Goal: Find specific page/section: Find specific page/section

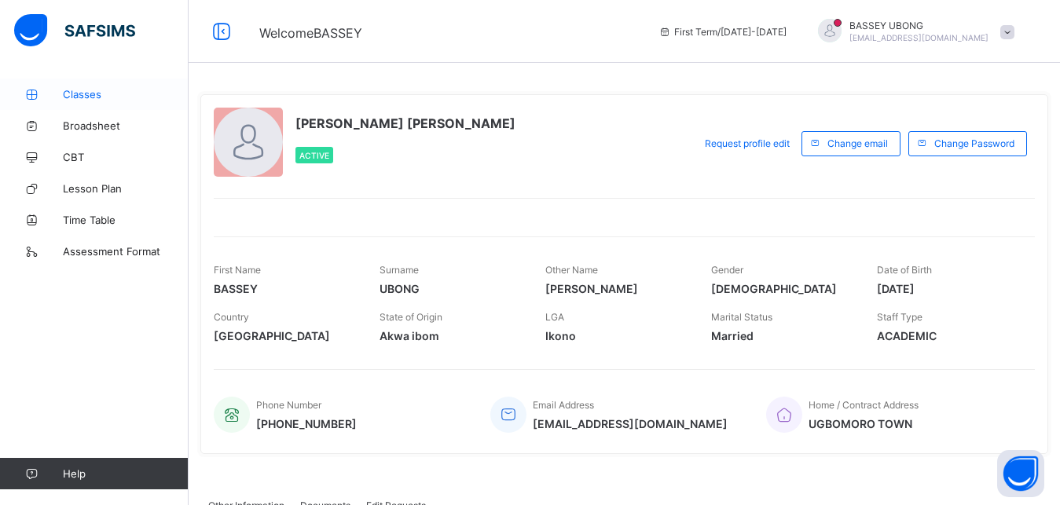
click at [89, 93] on span "Classes" at bounding box center [126, 94] width 126 height 13
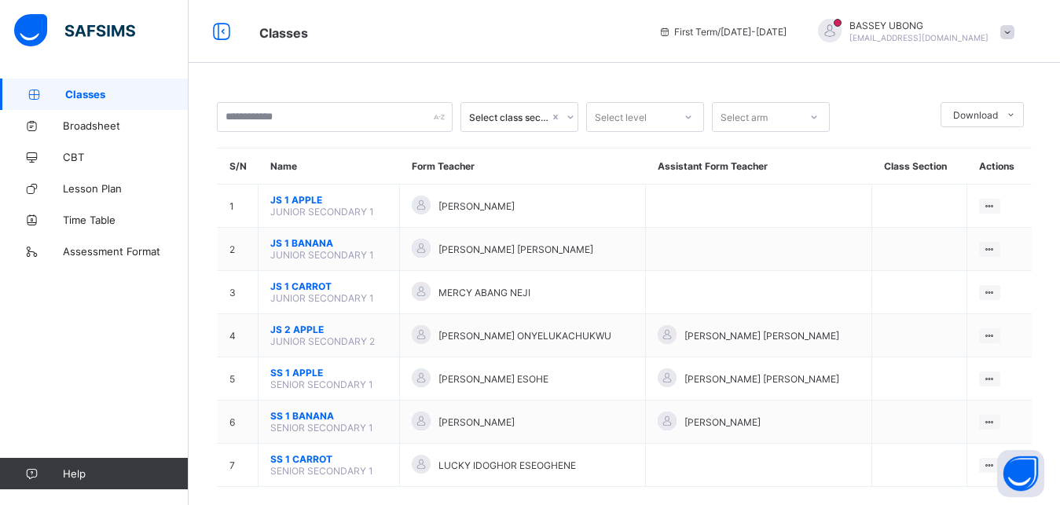
click at [571, 119] on icon at bounding box center [569, 117] width 9 height 16
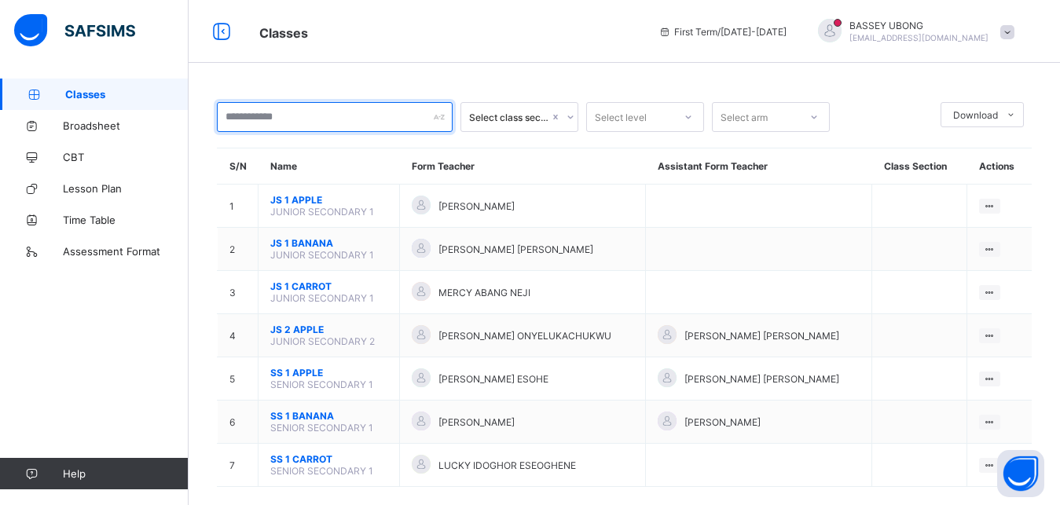
click at [296, 107] on input "text" at bounding box center [335, 117] width 236 height 30
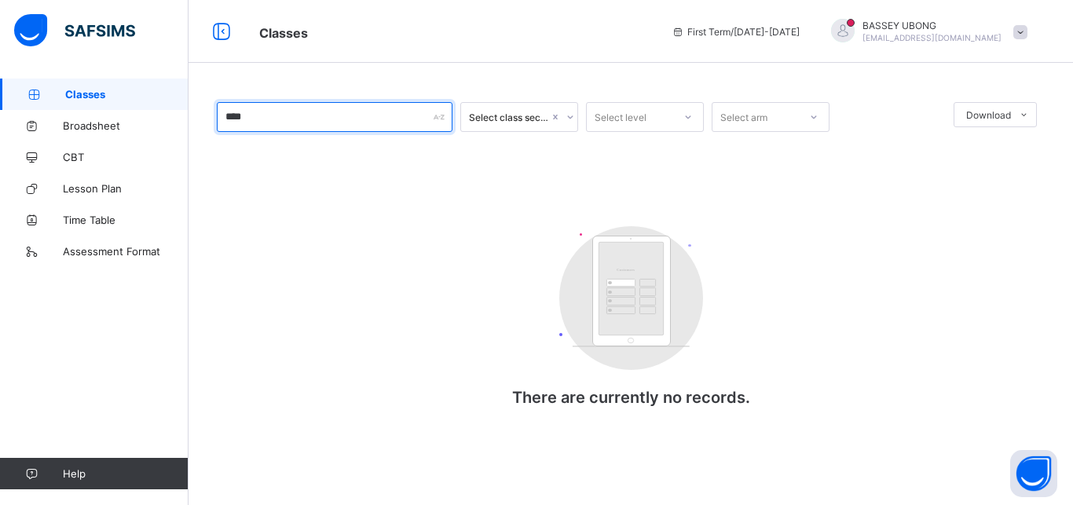
type input "****"
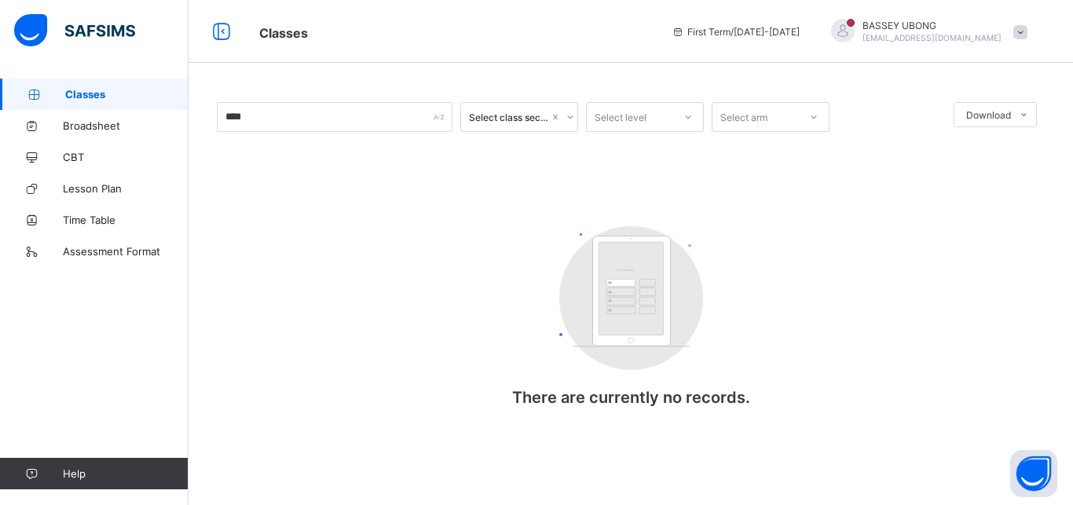
click at [381, 186] on div "**** Select class section Select level Select arm Download Pdf Report Excel Rep…" at bounding box center [631, 270] width 828 height 336
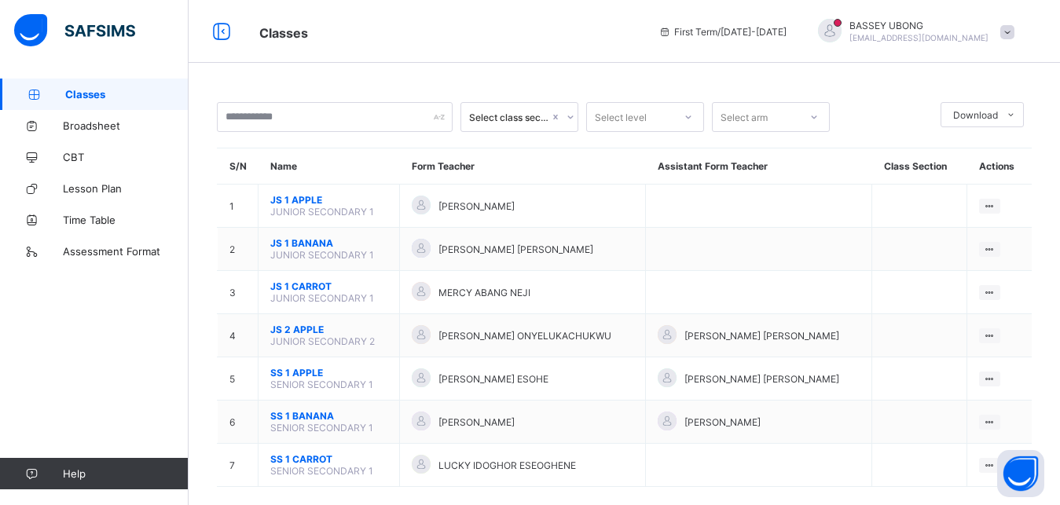
click at [814, 120] on icon at bounding box center [813, 117] width 9 height 16
click at [688, 114] on icon at bounding box center [687, 117] width 9 height 16
click at [529, 116] on div "Select class section" at bounding box center [509, 118] width 80 height 12
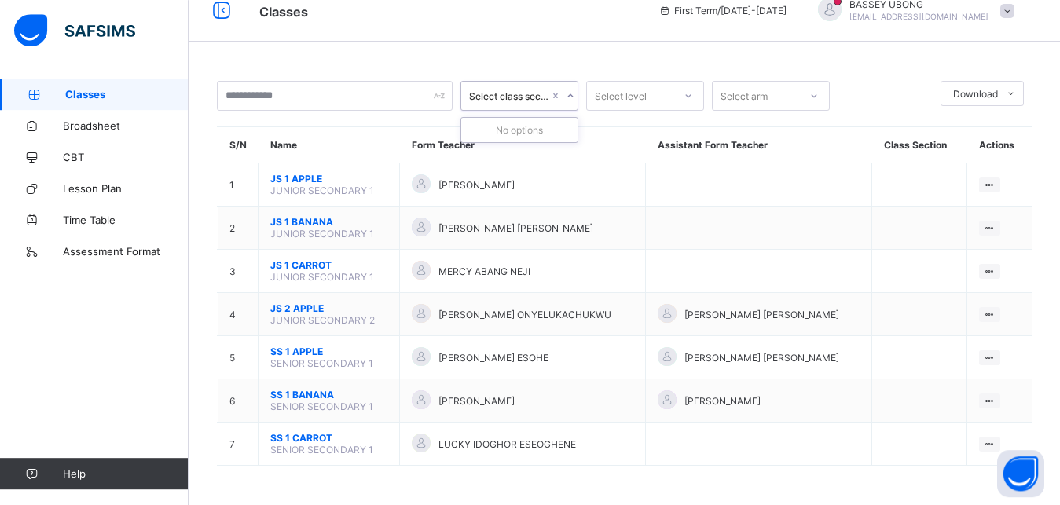
scroll to position [33, 0]
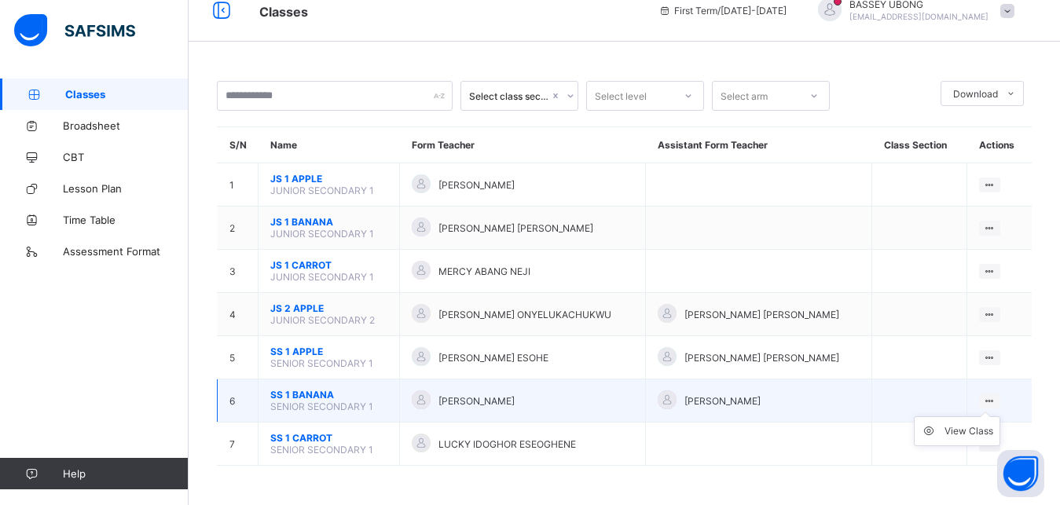
click at [996, 400] on icon at bounding box center [989, 401] width 13 height 12
click at [981, 431] on div "View Class" at bounding box center [968, 431] width 49 height 16
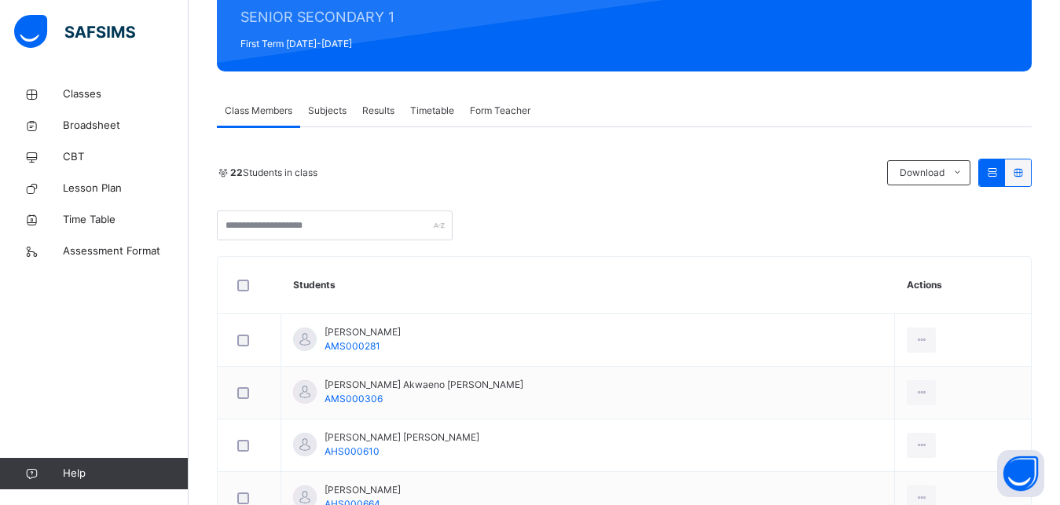
scroll to position [160, 0]
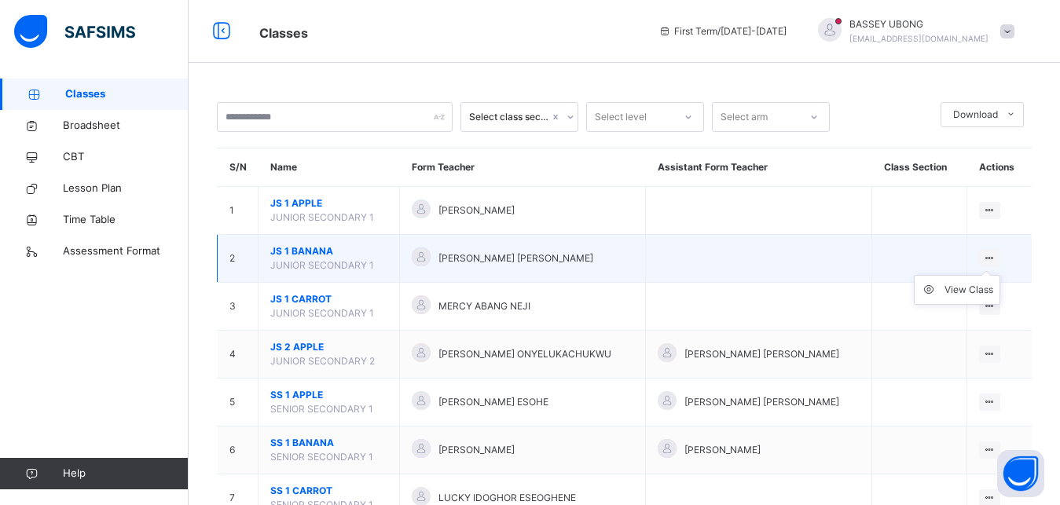
click at [996, 264] on icon at bounding box center [989, 258] width 13 height 12
click at [984, 298] on div "View Class" at bounding box center [968, 290] width 49 height 16
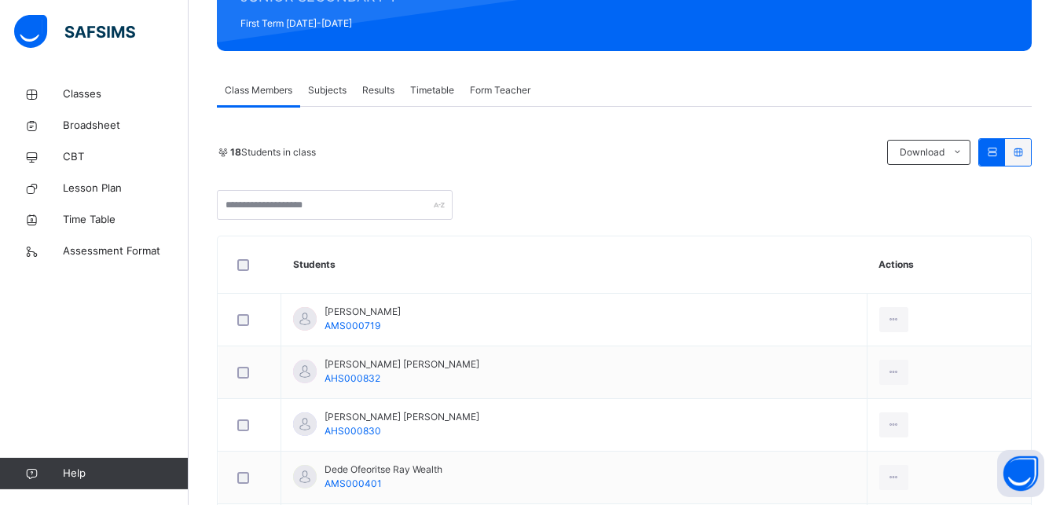
scroll to position [240, 0]
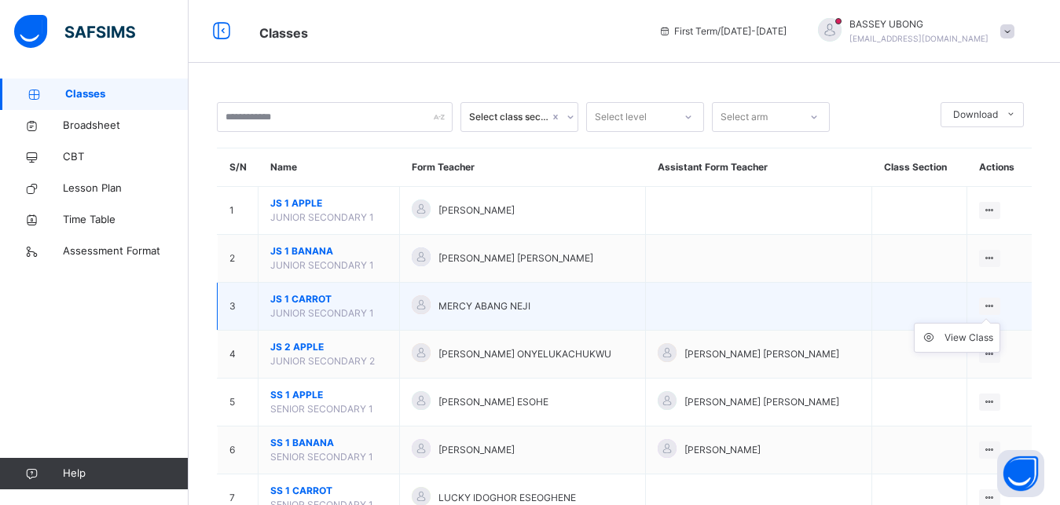
click at [1000, 324] on ul "View Class" at bounding box center [956, 338] width 86 height 30
click at [978, 346] on div "View Class" at bounding box center [968, 338] width 49 height 16
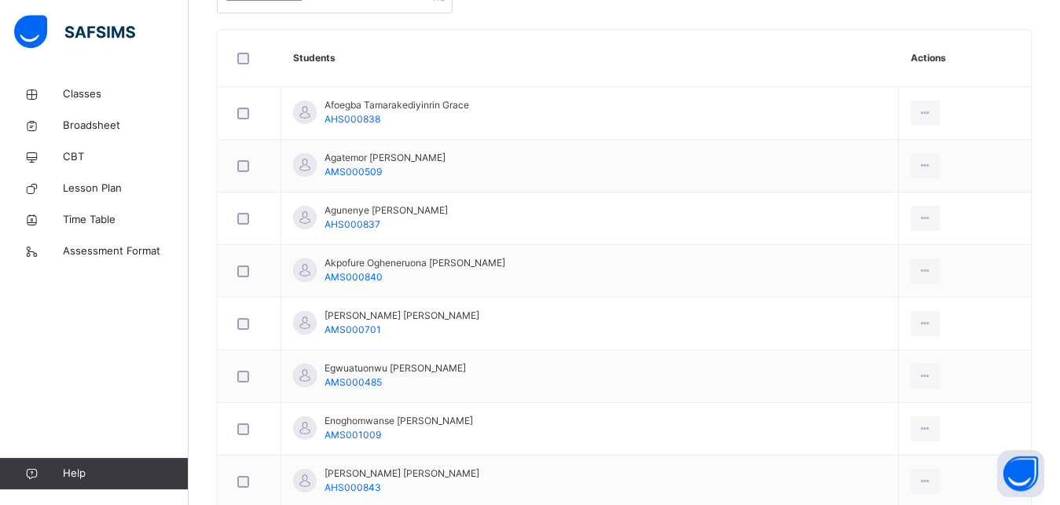
scroll to position [521, 0]
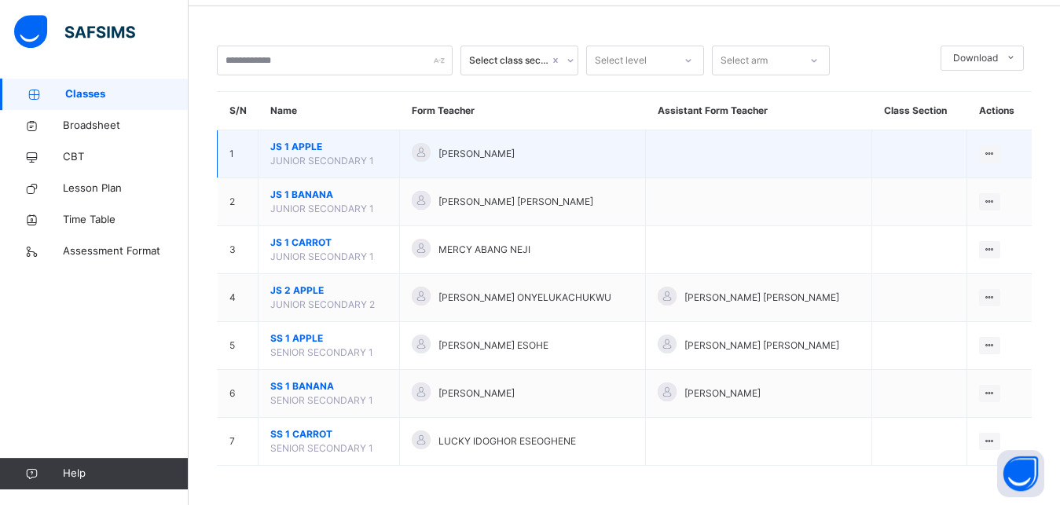
scroll to position [71, 0]
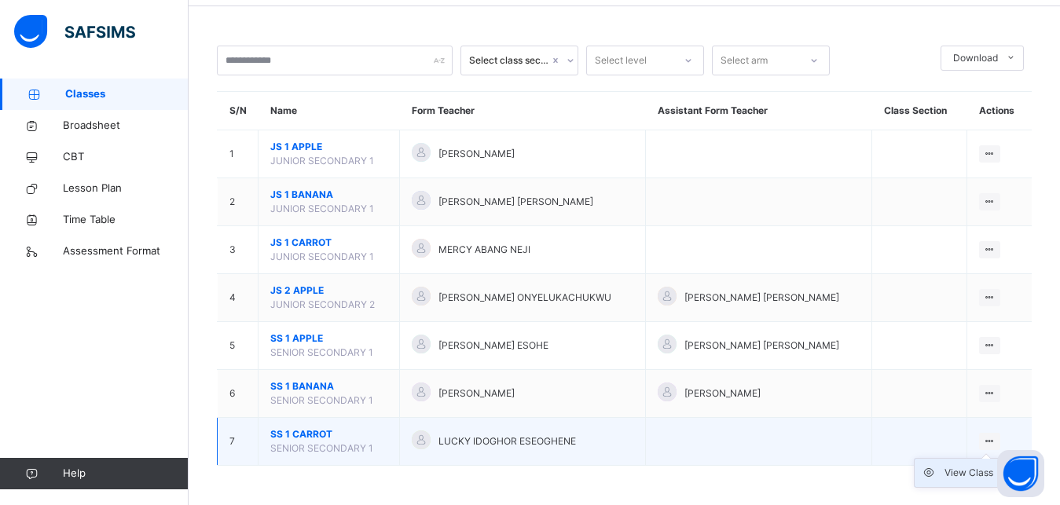
click at [974, 468] on div "View Class" at bounding box center [968, 473] width 49 height 16
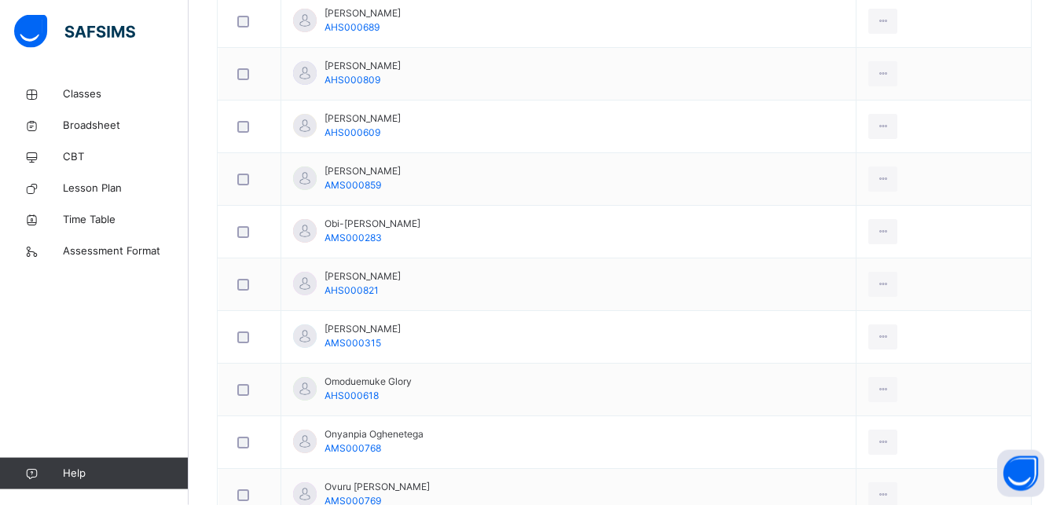
scroll to position [818, 0]
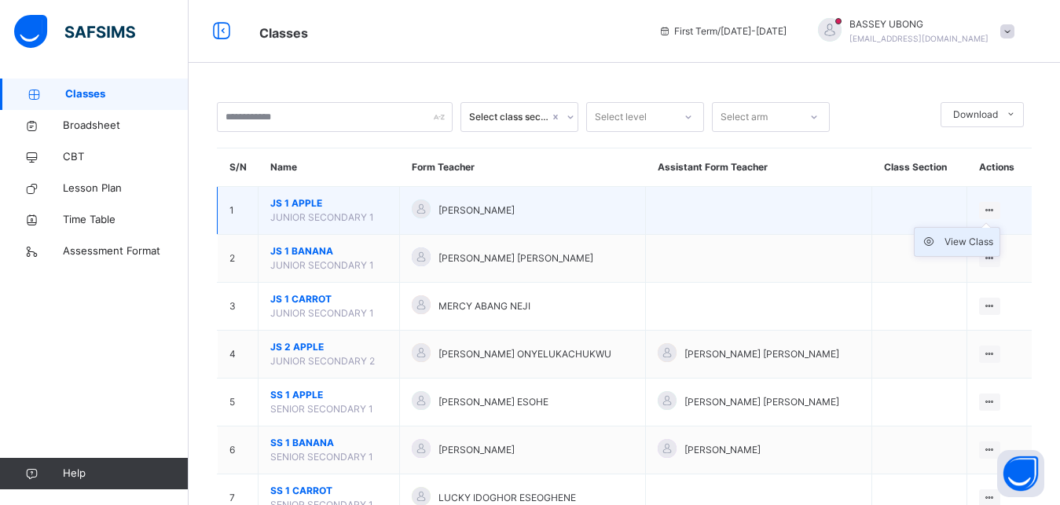
click at [992, 250] on div "View Class" at bounding box center [968, 242] width 49 height 16
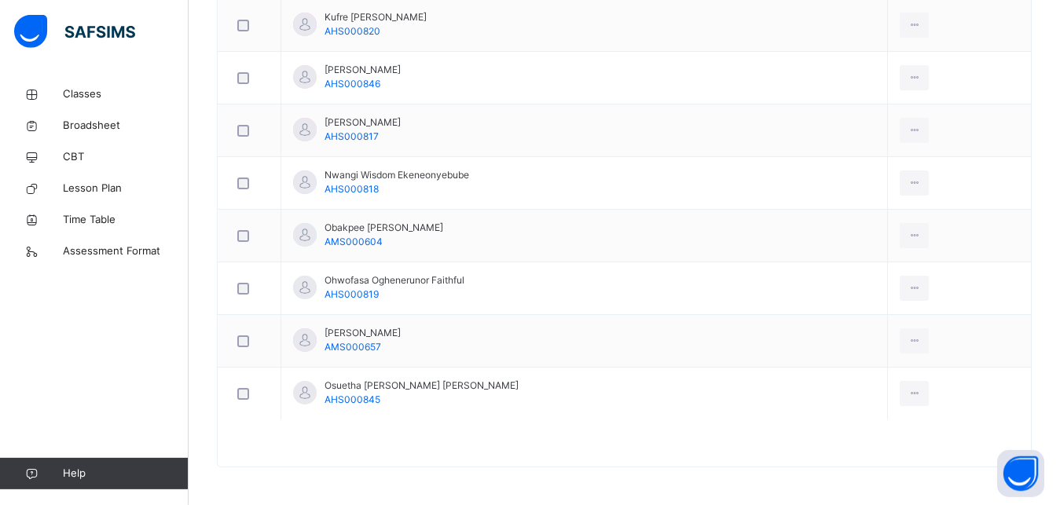
scroll to position [1096, 0]
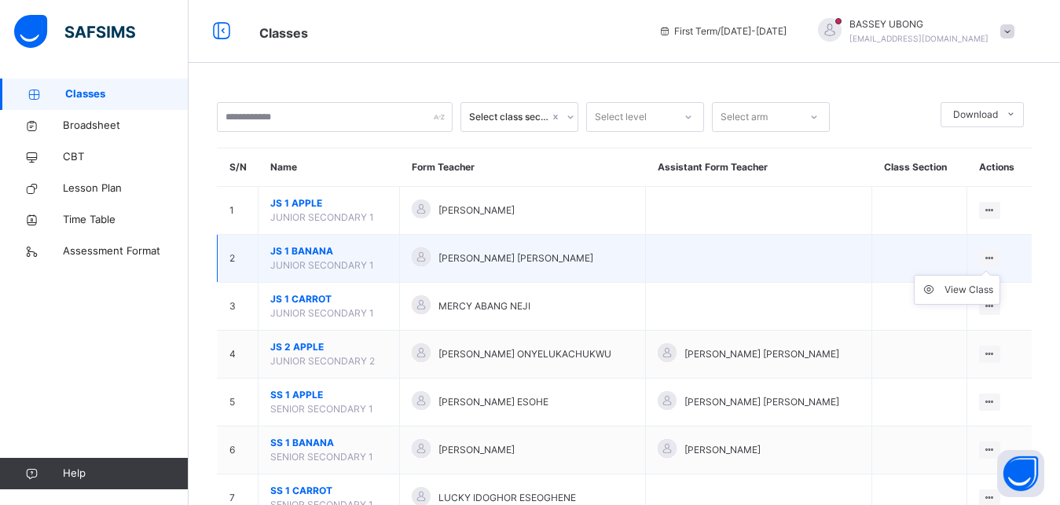
click at [996, 264] on icon at bounding box center [989, 258] width 13 height 12
click at [978, 298] on div "View Class" at bounding box center [968, 290] width 49 height 16
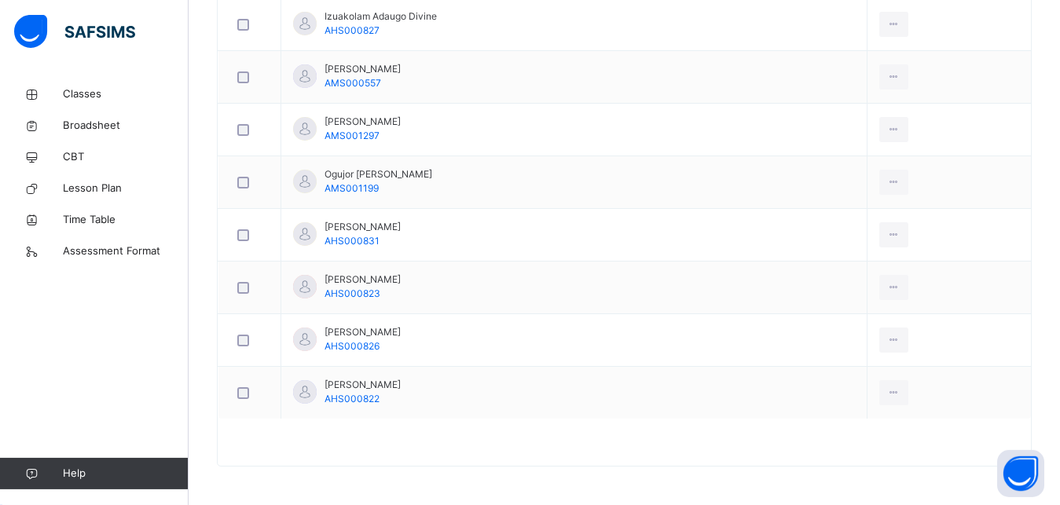
scroll to position [1043, 0]
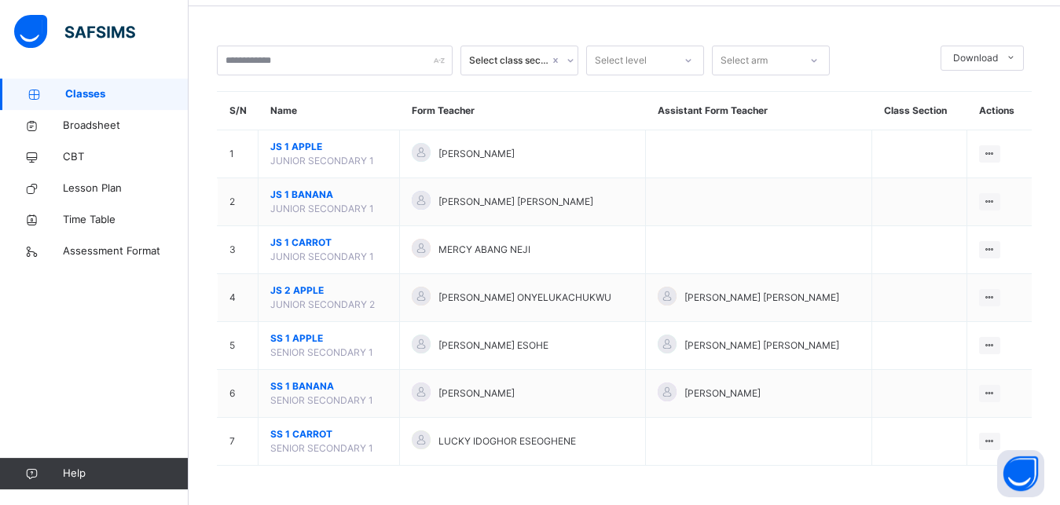
scroll to position [65, 0]
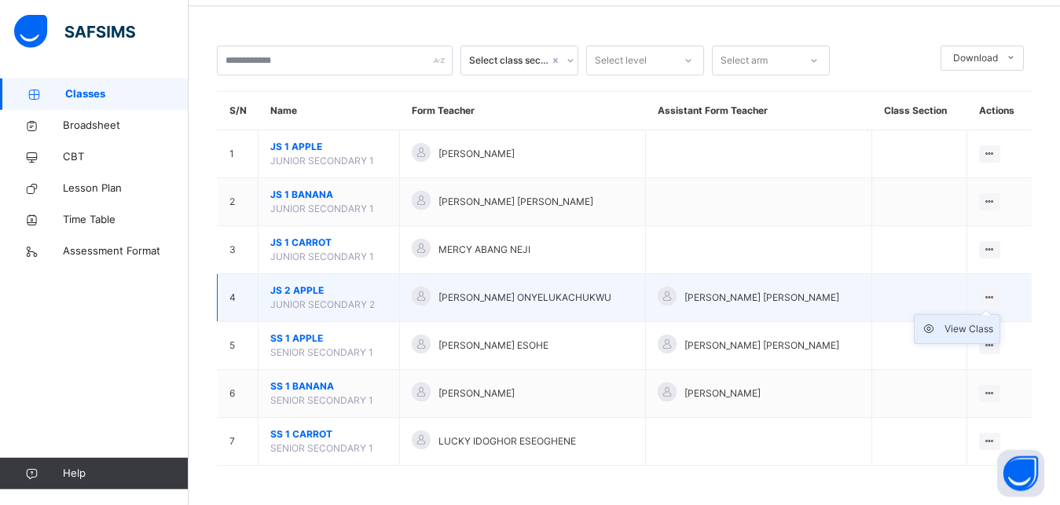
click at [985, 333] on div "View Class" at bounding box center [968, 329] width 49 height 16
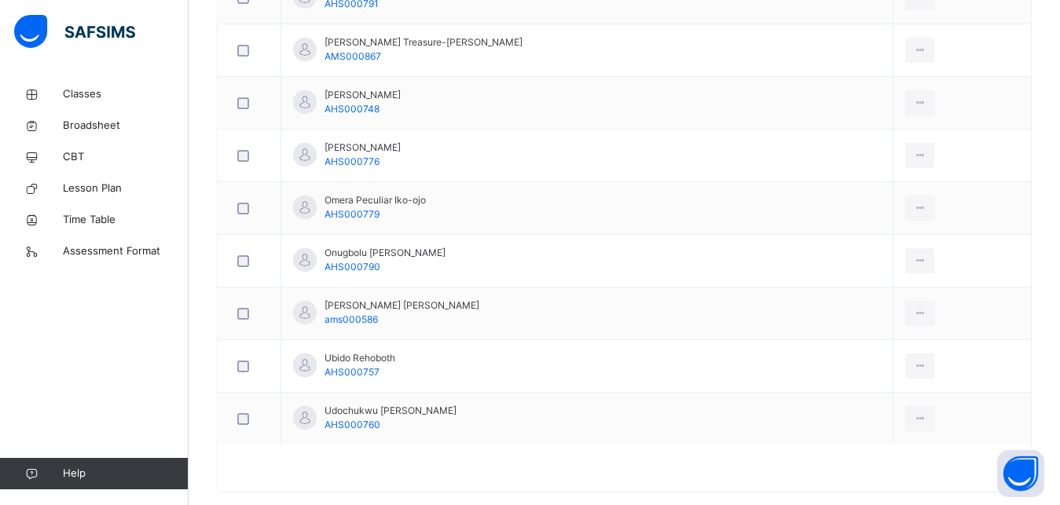
scroll to position [1148, 0]
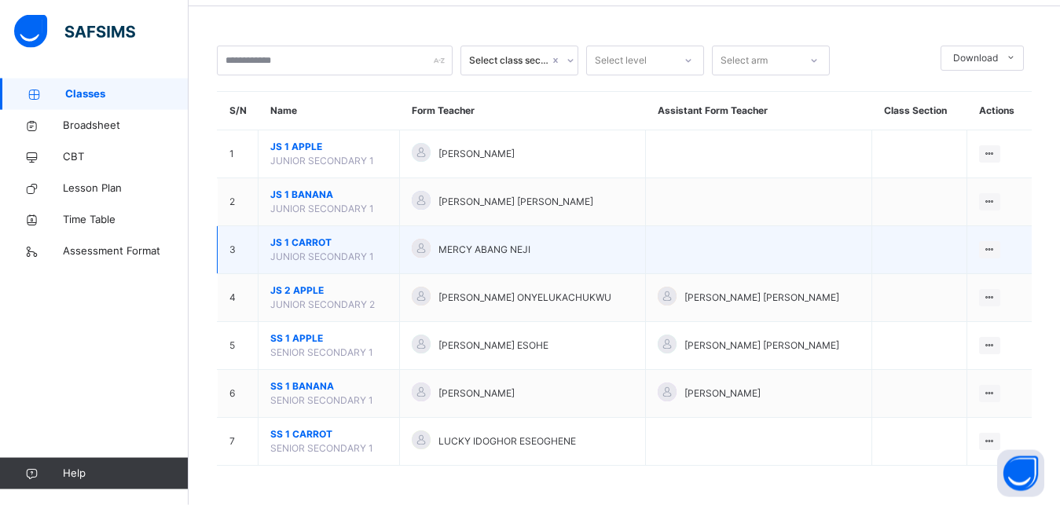
scroll to position [71, 0]
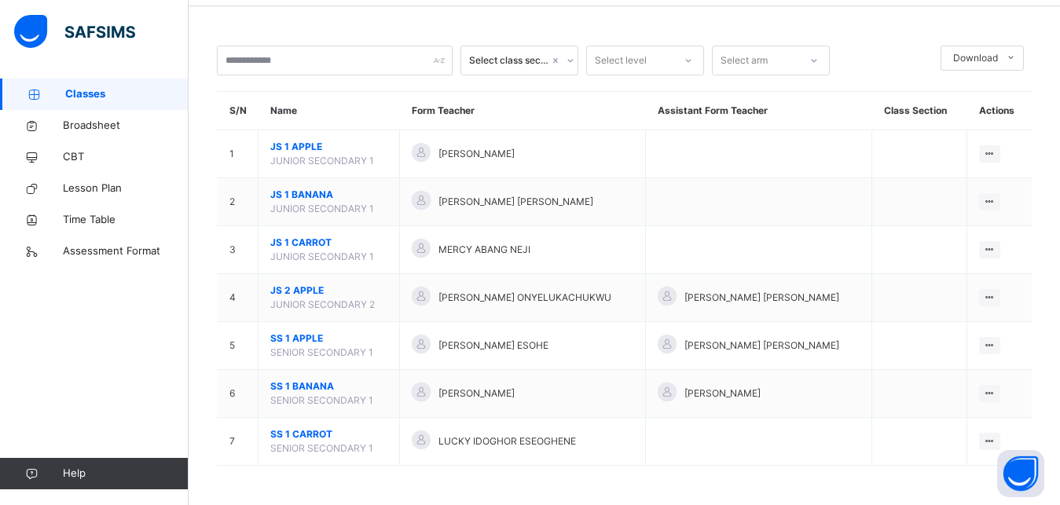
click at [571, 53] on icon at bounding box center [569, 61] width 9 height 16
type input "******"
click at [822, 50] on div at bounding box center [813, 60] width 27 height 25
click at [758, 82] on div "CARROT" at bounding box center [770, 95] width 116 height 27
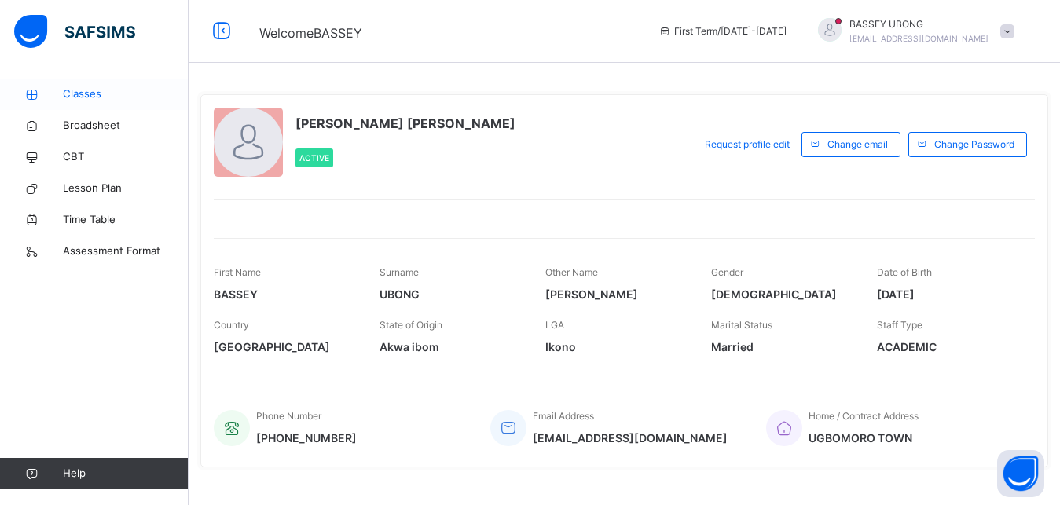
click at [115, 92] on span "Classes" at bounding box center [126, 94] width 126 height 16
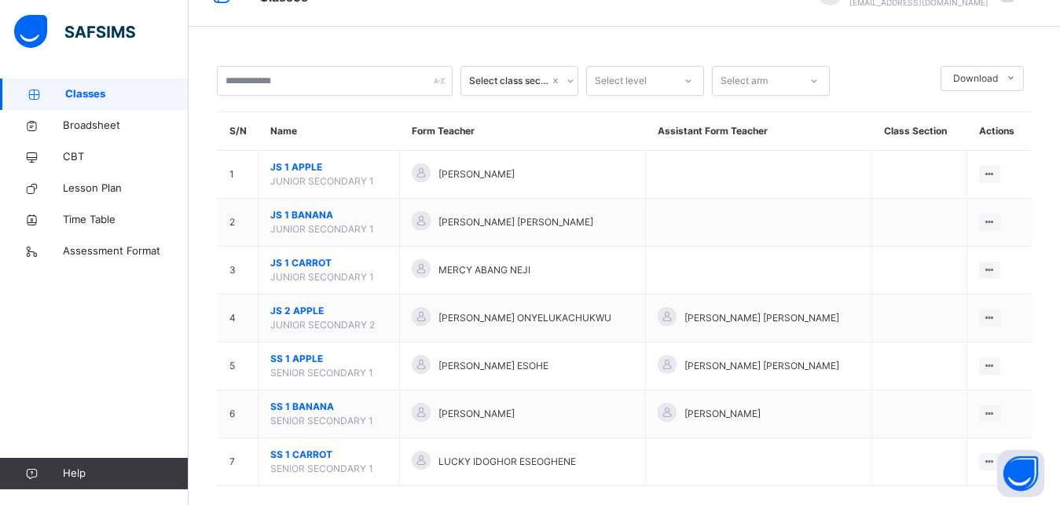
scroll to position [71, 0]
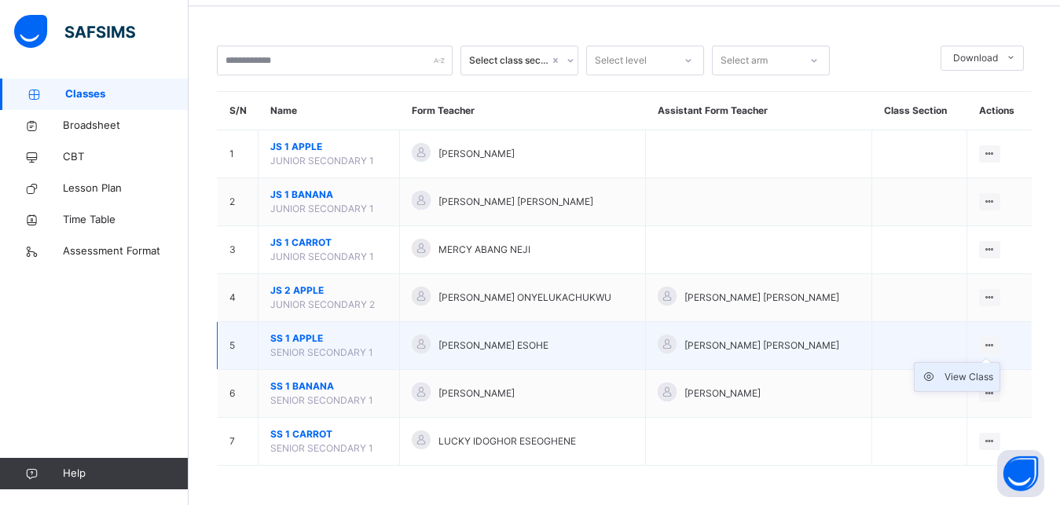
click at [986, 379] on div "View Class" at bounding box center [968, 377] width 49 height 16
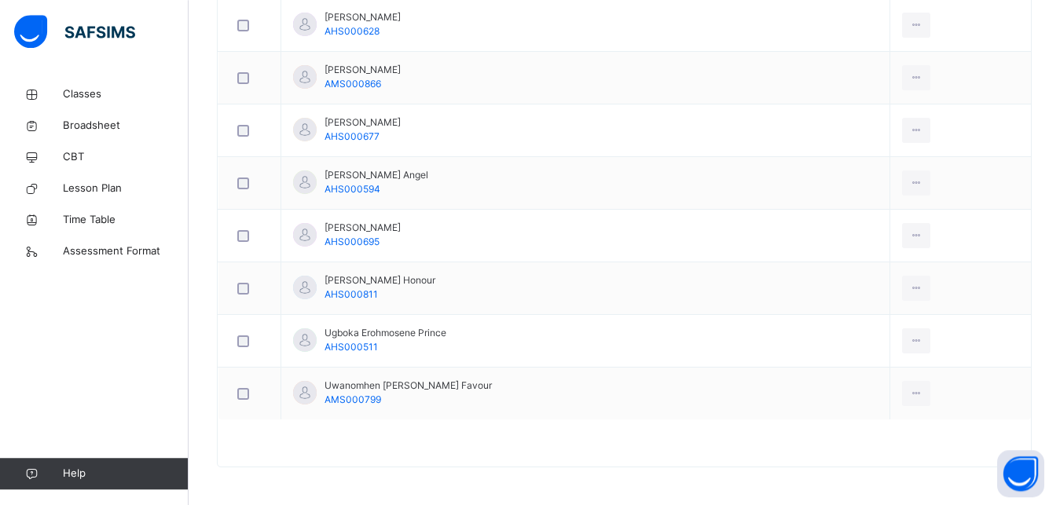
scroll to position [1254, 0]
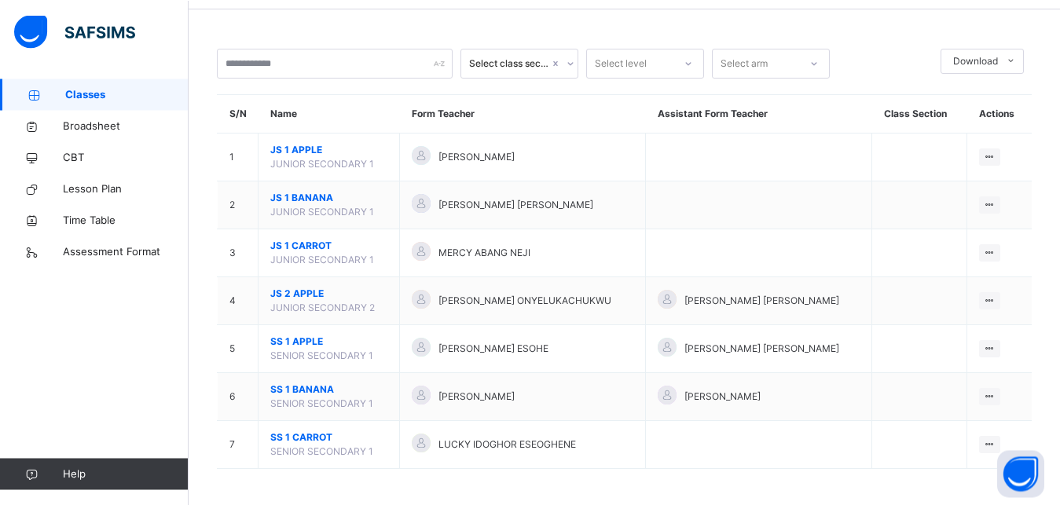
scroll to position [71, 0]
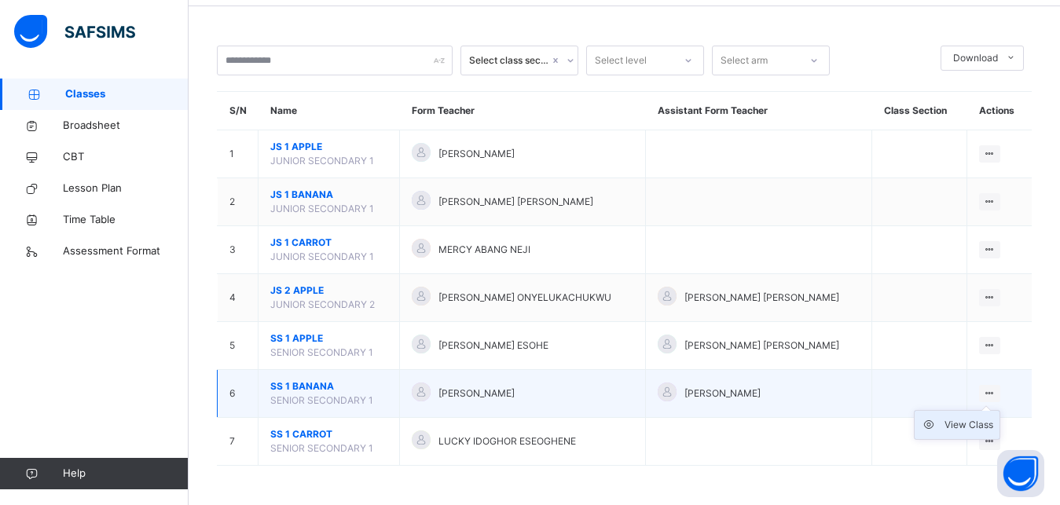
click at [982, 423] on div "View Class" at bounding box center [968, 425] width 49 height 16
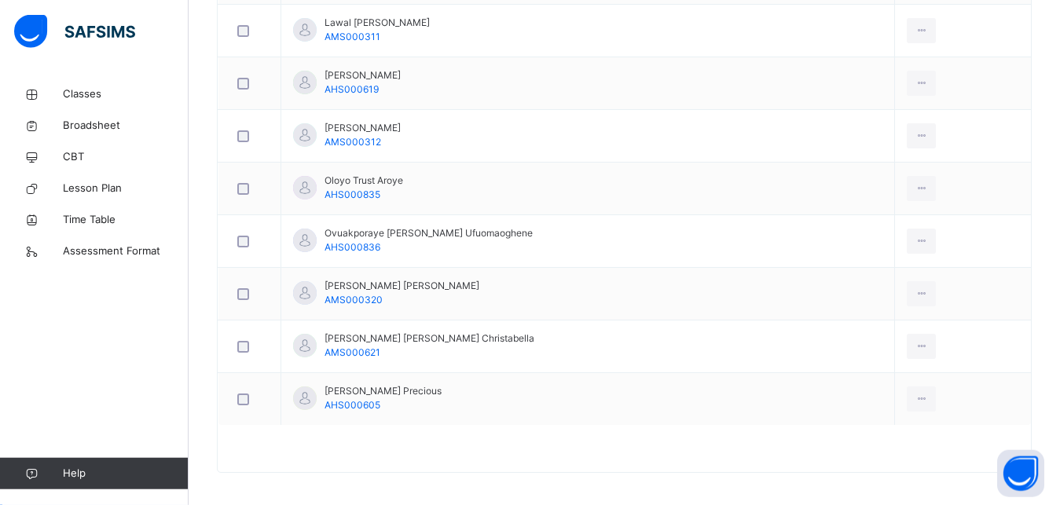
scroll to position [1254, 0]
